Goal: Book appointment/travel/reservation

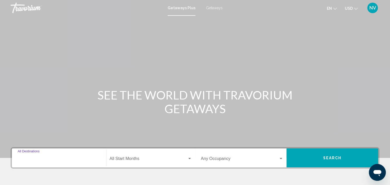
click at [26, 158] on input "Destination All Destinations" at bounding box center [59, 160] width 83 height 5
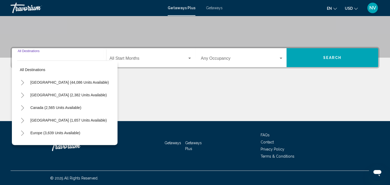
scroll to position [101, 0]
click at [22, 81] on icon "Toggle United States (44,086 units available)" at bounding box center [22, 82] width 3 height 5
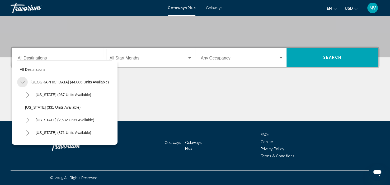
click at [22, 81] on icon "Toggle United States (44,086 units available)" at bounding box center [23, 82] width 4 height 5
click at [22, 81] on icon "Toggle United States (44,086 units available)" at bounding box center [22, 82] width 3 height 5
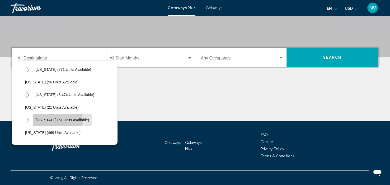
click at [40, 120] on span "[US_STATE] (51 units available)" at bounding box center [62, 120] width 53 height 4
type input "**********"
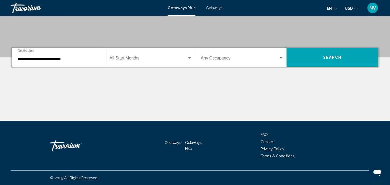
click at [191, 56] on div "Start Month All Start Months" at bounding box center [151, 57] width 82 height 17
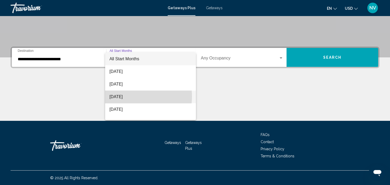
click at [132, 97] on span "[DATE]" at bounding box center [150, 97] width 82 height 13
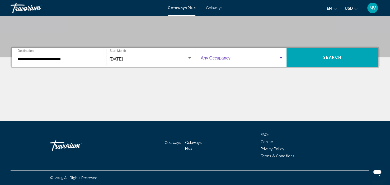
click at [282, 57] on div "Search widget" at bounding box center [280, 58] width 5 height 4
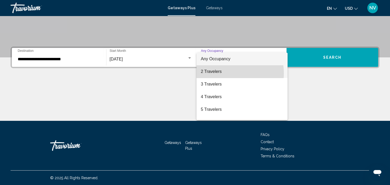
click at [226, 74] on span "2 Travelers" at bounding box center [242, 71] width 83 height 13
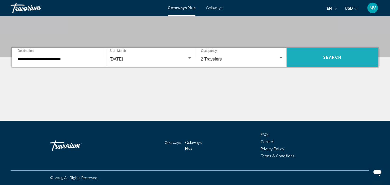
click at [316, 57] on button "Search" at bounding box center [332, 57] width 92 height 19
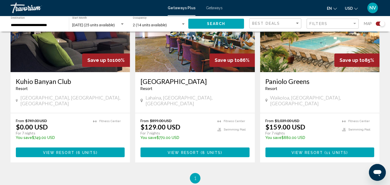
scroll to position [236, 0]
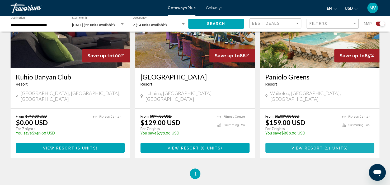
click at [317, 146] on span "View Resort" at bounding box center [306, 148] width 31 height 4
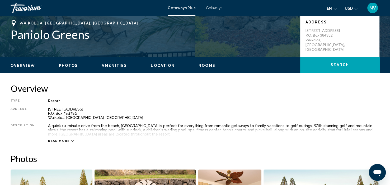
scroll to position [119, 0]
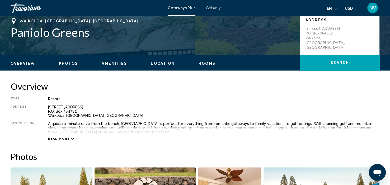
click at [71, 140] on icon "Main content" at bounding box center [72, 139] width 3 height 3
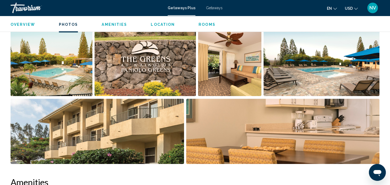
scroll to position [267, 0]
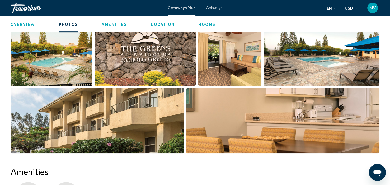
click at [372, 56] on img "Open full-screen image slider" at bounding box center [321, 52] width 116 height 65
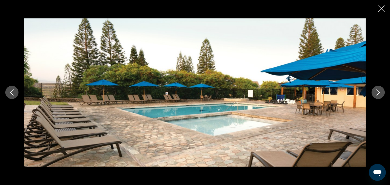
click at [379, 92] on icon "Next image" at bounding box center [378, 92] width 6 height 6
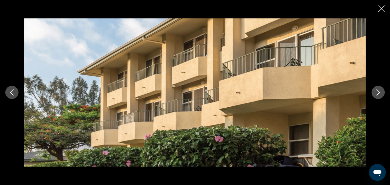
click at [379, 92] on icon "Next image" at bounding box center [378, 92] width 6 height 6
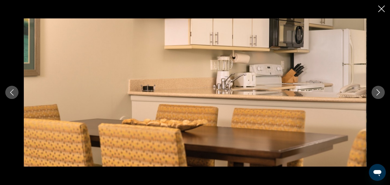
click at [379, 92] on icon "Next image" at bounding box center [378, 92] width 6 height 6
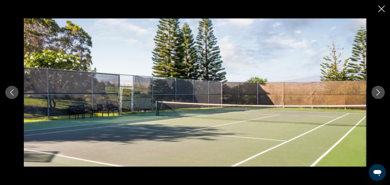
click at [379, 92] on icon "Next image" at bounding box center [378, 92] width 6 height 6
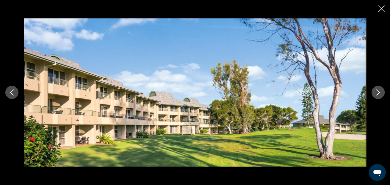
click at [379, 92] on icon "Next image" at bounding box center [378, 92] width 6 height 6
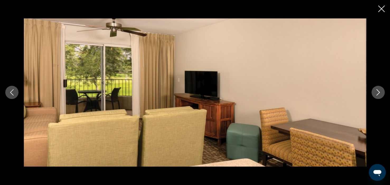
click at [379, 92] on icon "Next image" at bounding box center [378, 92] width 6 height 6
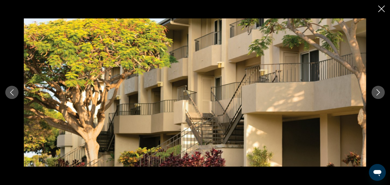
click at [379, 92] on icon "Next image" at bounding box center [378, 92] width 6 height 6
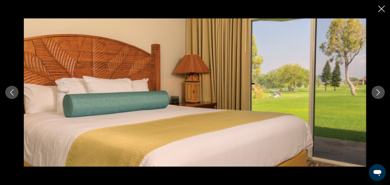
click at [379, 92] on icon "Next image" at bounding box center [378, 92] width 6 height 6
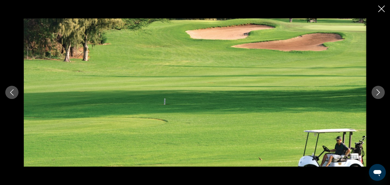
click at [379, 92] on icon "Next image" at bounding box center [378, 92] width 6 height 6
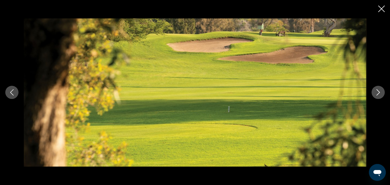
click at [379, 92] on icon "Next image" at bounding box center [378, 92] width 6 height 6
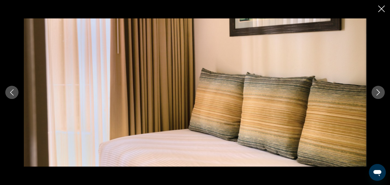
click at [379, 92] on icon "Next image" at bounding box center [378, 92] width 6 height 6
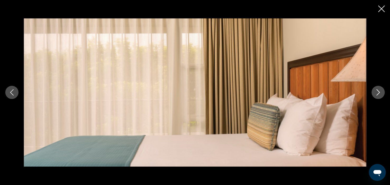
click at [379, 92] on icon "Next image" at bounding box center [378, 92] width 6 height 6
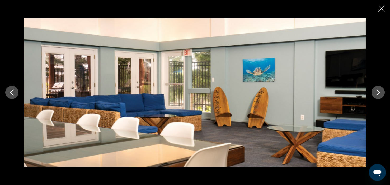
click at [379, 92] on icon "Next image" at bounding box center [378, 92] width 6 height 6
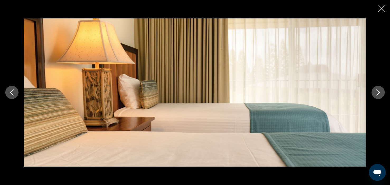
click at [379, 92] on icon "Next image" at bounding box center [378, 92] width 6 height 6
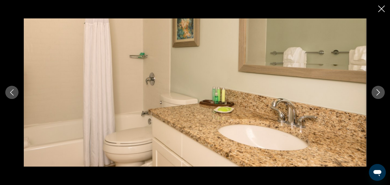
click at [379, 92] on icon "Next image" at bounding box center [378, 92] width 6 height 6
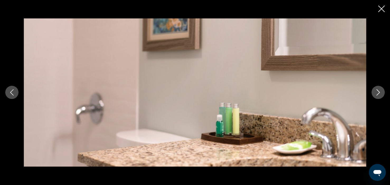
click at [379, 92] on icon "Next image" at bounding box center [378, 92] width 6 height 6
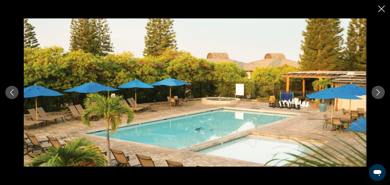
click at [380, 6] on icon "Close slideshow" at bounding box center [381, 9] width 7 height 7
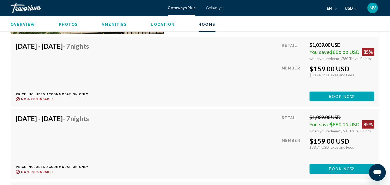
scroll to position [1080, 0]
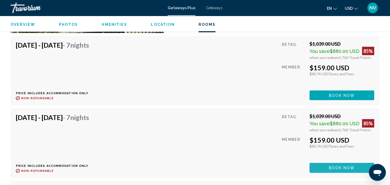
click at [342, 170] on button "Book now" at bounding box center [341, 168] width 65 height 10
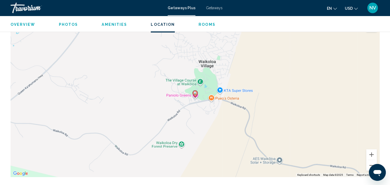
scroll to position [794, 0]
click at [370, 163] on button "Zoom out" at bounding box center [371, 164] width 11 height 11
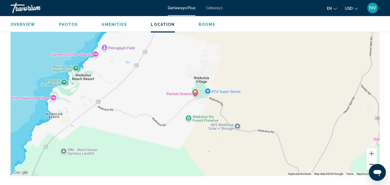
click at [371, 164] on button "Zoom out" at bounding box center [371, 164] width 11 height 11
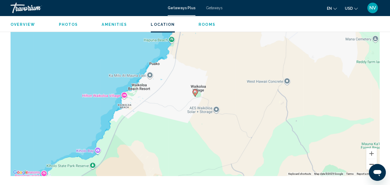
click at [371, 164] on button "Zoom out" at bounding box center [371, 164] width 11 height 11
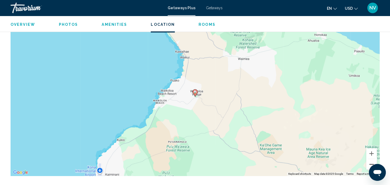
click at [371, 164] on button "Zoom out" at bounding box center [371, 164] width 11 height 11
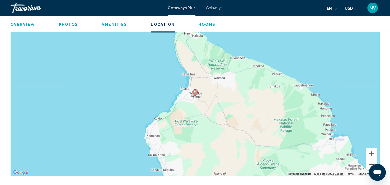
click at [371, 164] on button "Zoom out" at bounding box center [371, 164] width 11 height 11
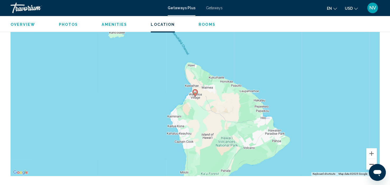
click at [371, 164] on button "Zoom out" at bounding box center [371, 164] width 11 height 11
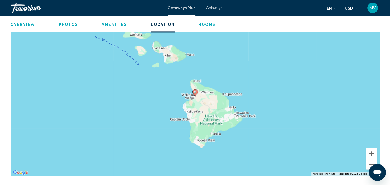
click at [371, 164] on button "Zoom out" at bounding box center [371, 164] width 11 height 11
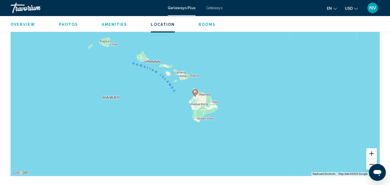
drag, startPoint x: 371, startPoint y: 164, endPoint x: 374, endPoint y: 149, distance: 15.3
click at [374, 149] on div "Main content" at bounding box center [371, 159] width 11 height 21
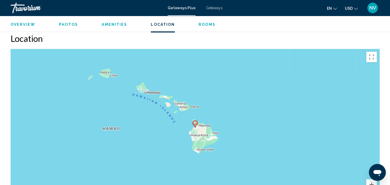
scroll to position [761, 0]
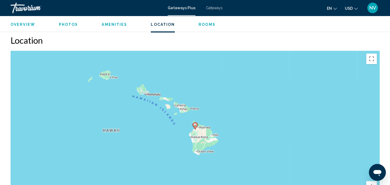
click at [196, 124] on image "Main content" at bounding box center [194, 124] width 3 height 3
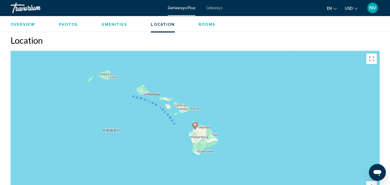
click at [196, 124] on image "Main content" at bounding box center [194, 124] width 3 height 3
click at [194, 125] on image "Main content" at bounding box center [194, 124] width 3 height 3
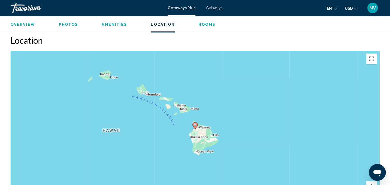
click at [194, 125] on image "Main content" at bounding box center [194, 124] width 3 height 3
click at [193, 126] on image "Main content" at bounding box center [194, 124] width 3 height 3
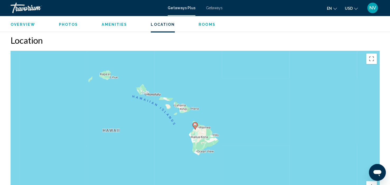
click at [193, 126] on image "Main content" at bounding box center [194, 124] width 3 height 3
drag, startPoint x: 193, startPoint y: 126, endPoint x: 216, endPoint y: 120, distance: 23.2
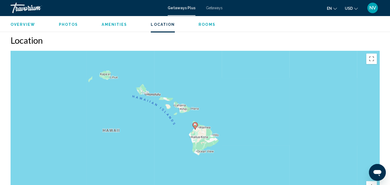
click at [197, 123] on image "Main content" at bounding box center [194, 124] width 3 height 3
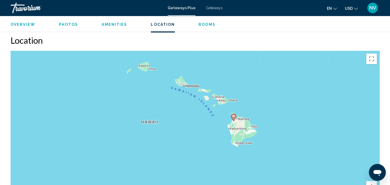
click at [241, 103] on div "To activate drag with keyboard, press Alt + Enter. Once in keyboard drag state,…" at bounding box center [195, 130] width 369 height 158
click at [232, 116] on image "Main content" at bounding box center [232, 115] width 3 height 3
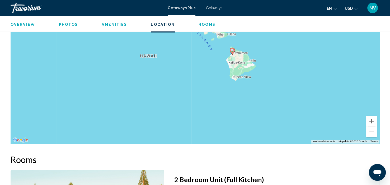
scroll to position [820, 0]
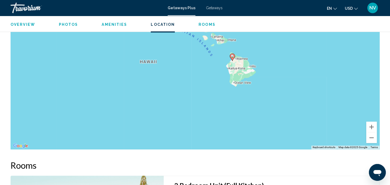
click at [232, 55] on image "Main content" at bounding box center [232, 56] width 3 height 3
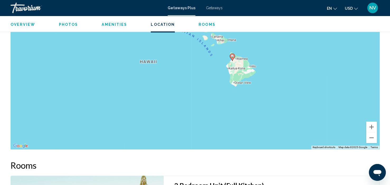
click at [232, 55] on image "Main content" at bounding box center [232, 56] width 3 height 3
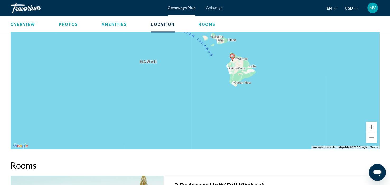
click at [232, 55] on image "Main content" at bounding box center [232, 56] width 3 height 3
click at [233, 56] on image "Main content" at bounding box center [232, 56] width 3 height 3
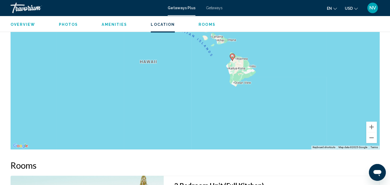
click at [233, 56] on image "Main content" at bounding box center [232, 56] width 3 height 3
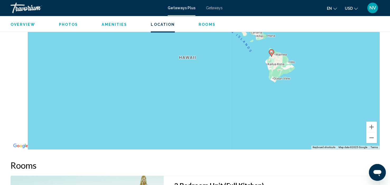
drag, startPoint x: 233, startPoint y: 56, endPoint x: 274, endPoint y: 51, distance: 41.6
click at [273, 51] on image "Main content" at bounding box center [271, 51] width 3 height 3
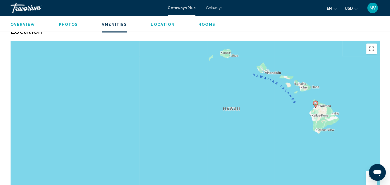
scroll to position [778, 0]
